Goal: Check status: Check status

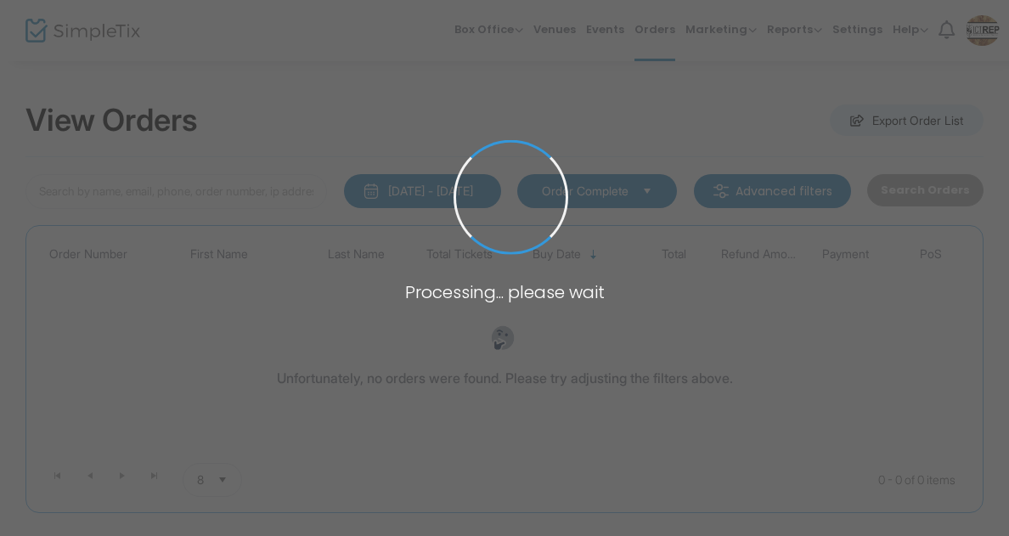
type input "dink"
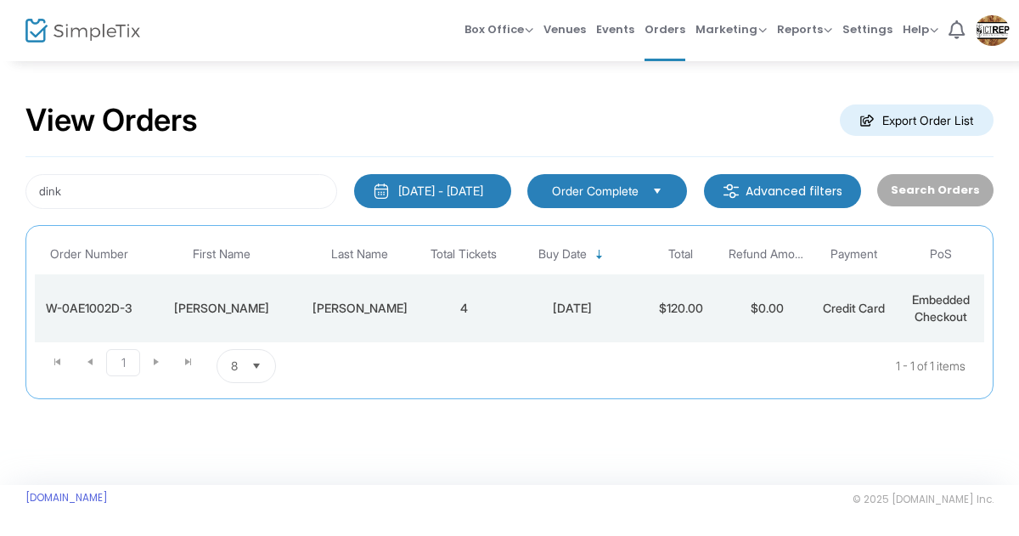
click at [226, 302] on div "[PERSON_NAME]" at bounding box center [222, 308] width 148 height 17
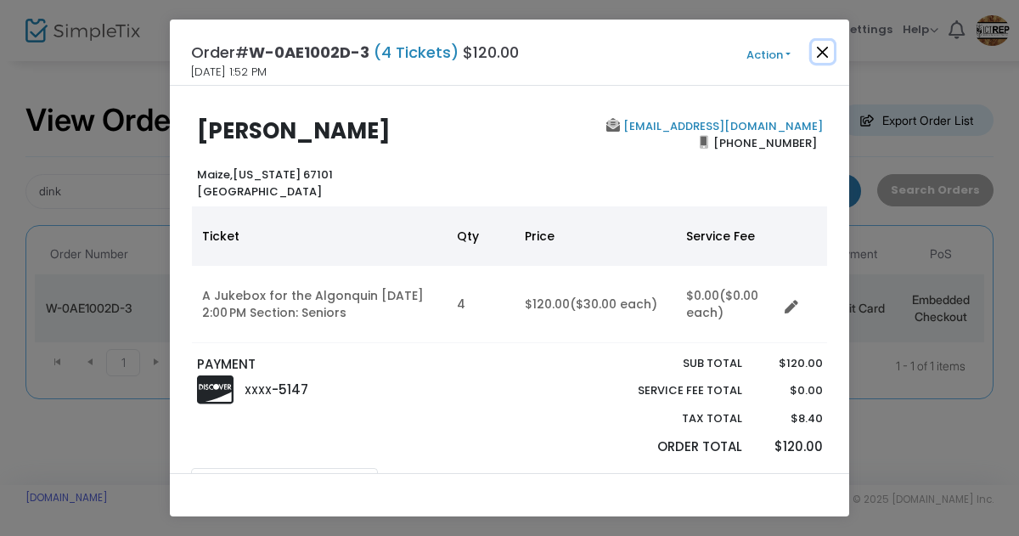
click at [826, 53] on button "Close" at bounding box center [823, 52] width 22 height 22
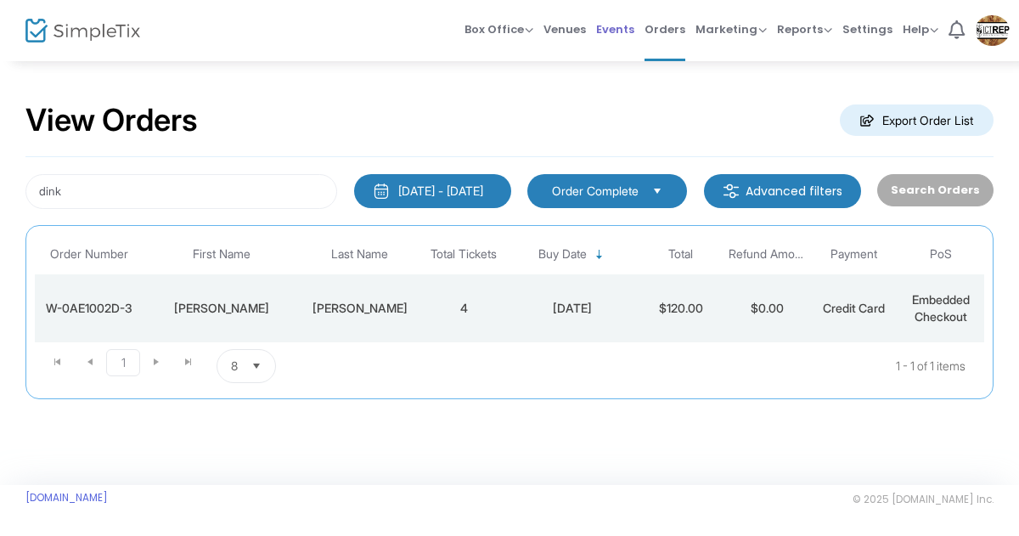
click at [612, 25] on span "Events" at bounding box center [615, 29] width 38 height 43
